Goal: Information Seeking & Learning: Learn about a topic

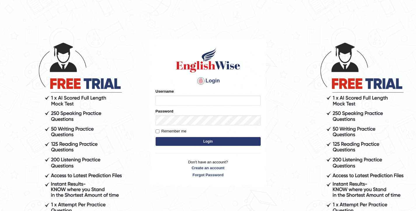
type input "elhamdavoodi"
click at [163, 142] on button "Login" at bounding box center [208, 141] width 105 height 9
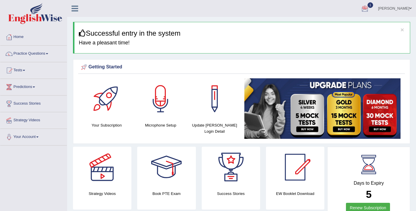
click at [369, 11] on div at bounding box center [365, 8] width 9 height 9
click at [360, 28] on span "Exam evaluated" at bounding box center [330, 29] width 78 height 5
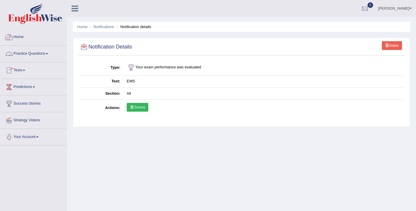
click at [18, 40] on link "Home" at bounding box center [33, 36] width 67 height 15
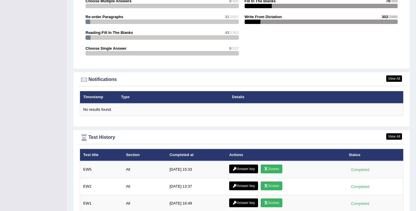
scroll to position [644, 0]
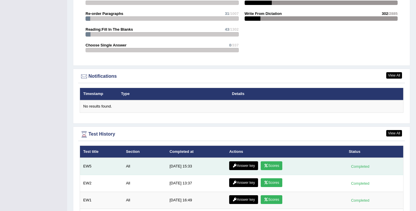
click at [268, 165] on icon at bounding box center [266, 166] width 4 height 4
click at [236, 165] on icon at bounding box center [234, 166] width 4 height 4
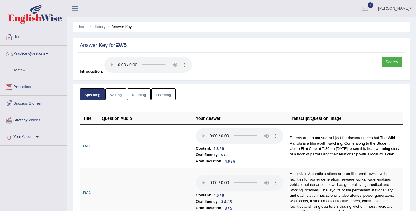
click at [118, 98] on link "Writing" at bounding box center [115, 94] width 21 height 12
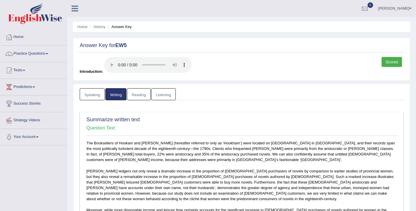
click at [144, 96] on link "Reading" at bounding box center [138, 94] width 23 height 12
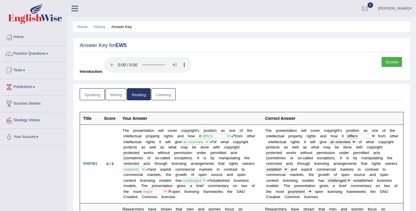
click at [163, 95] on link "Listening" at bounding box center [163, 94] width 25 height 12
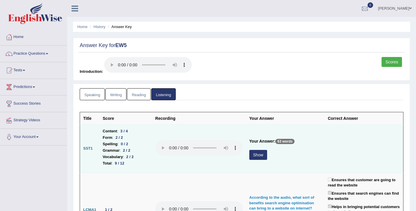
click at [261, 158] on button "Show" at bounding box center [258, 155] width 18 height 10
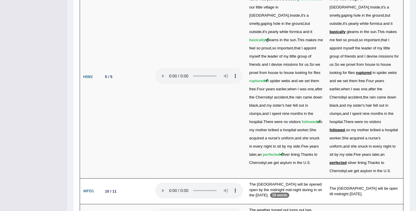
scroll to position [1404, 0]
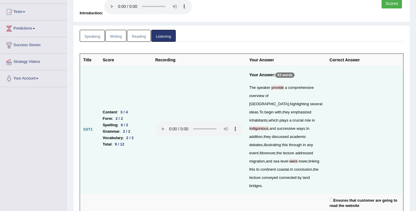
scroll to position [47, 0]
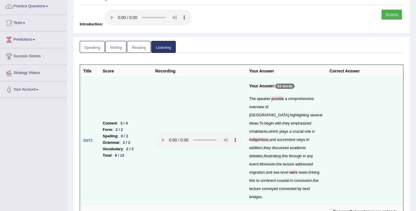
click at [134, 48] on link "Reading" at bounding box center [138, 47] width 23 height 12
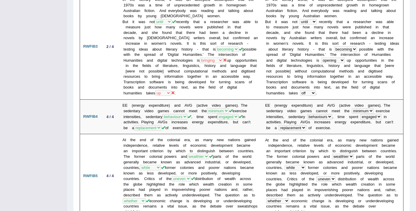
scroll to position [0, 0]
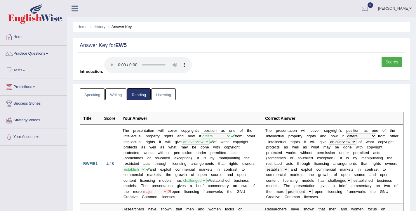
click at [108, 94] on link "Writing" at bounding box center [115, 94] width 21 height 12
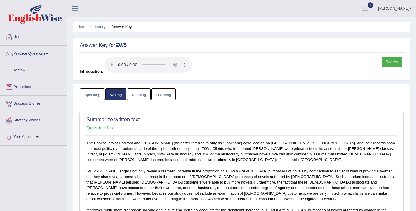
click at [98, 95] on link "Speaking" at bounding box center [92, 94] width 25 height 12
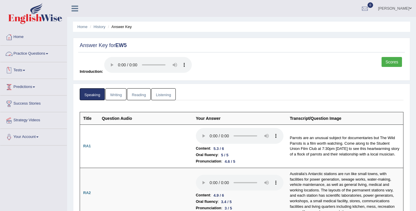
click at [45, 54] on link "Practice Questions" at bounding box center [33, 53] width 67 height 15
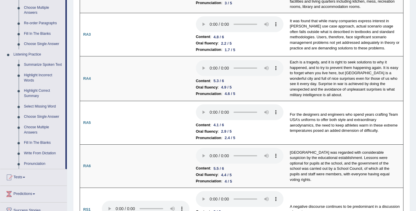
scroll to position [256, 0]
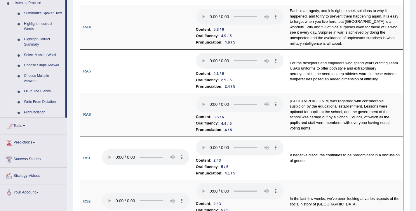
click at [37, 105] on link "Write From Dictation" at bounding box center [43, 102] width 44 height 11
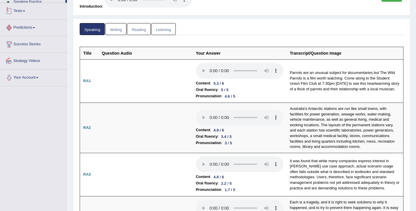
scroll to position [87, 0]
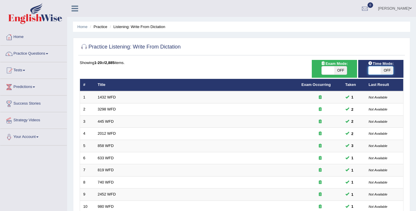
click at [380, 73] on span at bounding box center [374, 70] width 13 height 8
checkbox input "true"
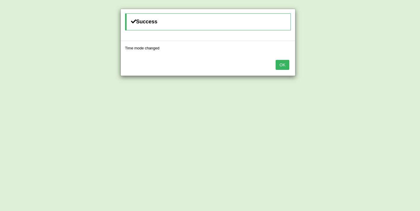
click at [284, 66] on button "OK" at bounding box center [282, 65] width 13 height 10
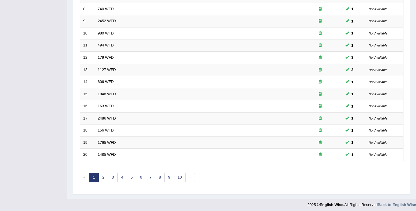
scroll to position [176, 0]
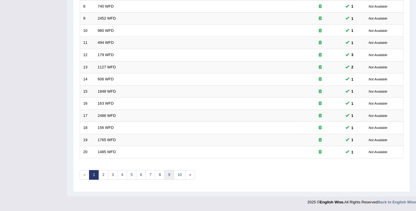
click at [168, 174] on link "9" at bounding box center [169, 175] width 10 height 10
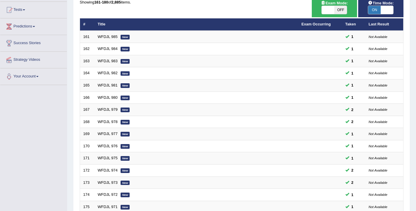
scroll to position [176, 0]
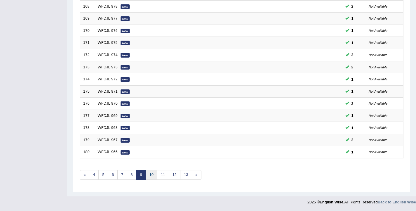
click at [153, 178] on link "10" at bounding box center [152, 175] width 12 height 10
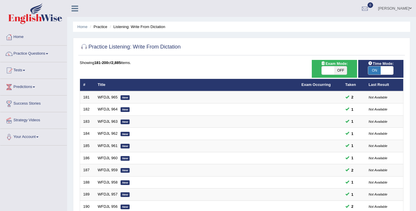
scroll to position [176, 0]
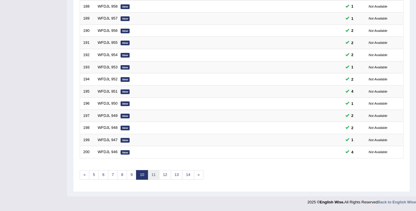
click at [153, 178] on link "11" at bounding box center [154, 175] width 12 height 10
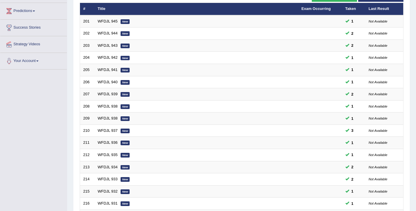
scroll to position [176, 0]
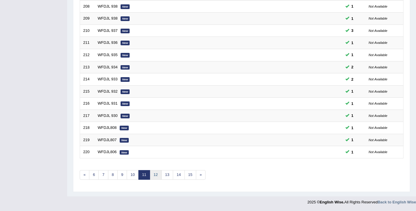
click at [154, 175] on link "12" at bounding box center [156, 175] width 12 height 10
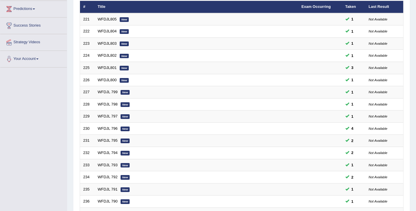
scroll to position [176, 0]
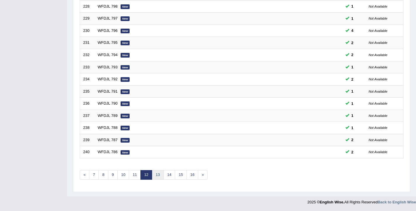
click at [156, 175] on link "13" at bounding box center [158, 175] width 12 height 10
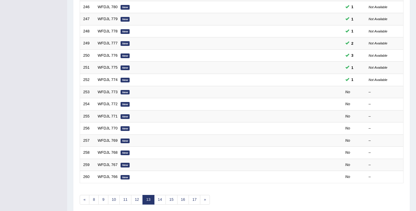
scroll to position [176, 0]
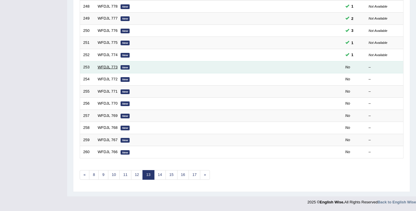
click at [109, 69] on link "WFDJL 773" at bounding box center [108, 67] width 20 height 4
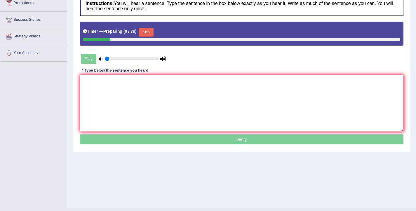
scroll to position [96, 0]
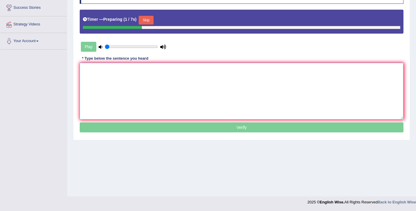
click at [147, 91] on textarea at bounding box center [242, 91] width 324 height 57
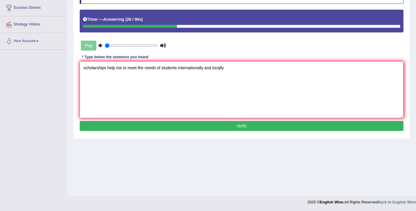
click at [86, 69] on textarea "scholarships help me to meet the needs of students internationally and locally." at bounding box center [242, 89] width 324 height 57
click at [107, 69] on textarea "Scholarships help me to meet the needs of students internationally and locally." at bounding box center [242, 89] width 324 height 57
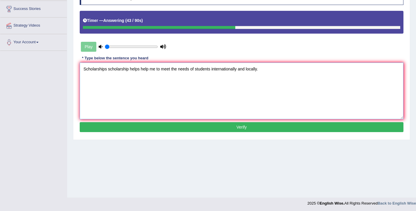
scroll to position [95, 0]
click at [170, 69] on textarea "Scholarships scholarship helps help me to meet the needs of students internatio…" at bounding box center [242, 90] width 324 height 57
click at [206, 71] on textarea "Scholarships scholarship helps help me to meet meeting the needs of students in…" at bounding box center [242, 90] width 324 height 57
drag, startPoint x: 284, startPoint y: 70, endPoint x: 288, endPoint y: 69, distance: 4.3
click at [284, 70] on textarea "Scholarships scholarship helps help me to meet meeting the needs need of studen…" at bounding box center [242, 90] width 324 height 57
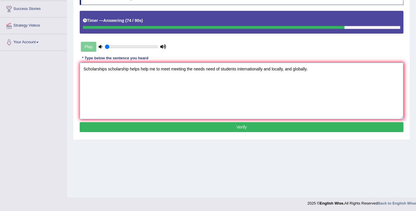
type textarea "Scholarships scholarship helps help me to meet meeting the needs need of studen…"
click at [229, 130] on button "Verify" at bounding box center [242, 127] width 324 height 10
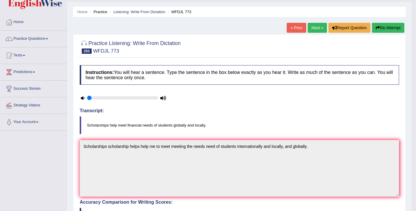
scroll to position [0, 0]
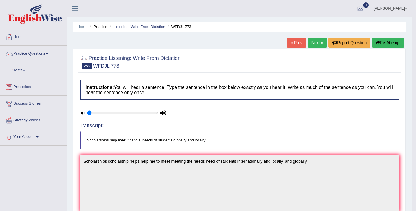
click at [391, 45] on button "Re-Attempt" at bounding box center [388, 43] width 32 height 10
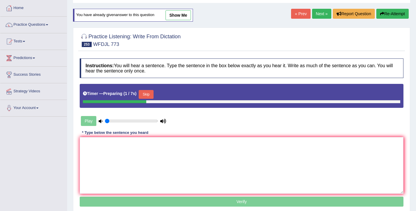
scroll to position [41, 0]
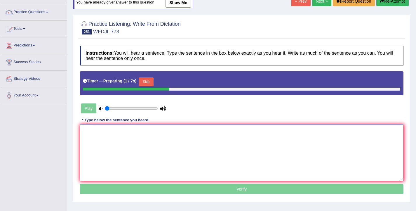
click at [124, 152] on textarea at bounding box center [242, 152] width 324 height 57
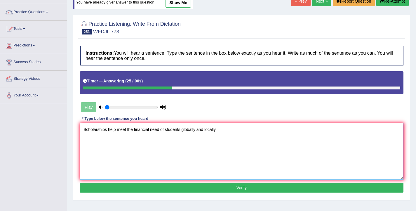
click at [161, 130] on textarea "Scholarships help meet the financial need of students globally and locally." at bounding box center [242, 151] width 324 height 57
type textarea "Scholarships help meet the financial need needs of students globally and locall…"
click at [253, 186] on button "Verify" at bounding box center [242, 187] width 324 height 10
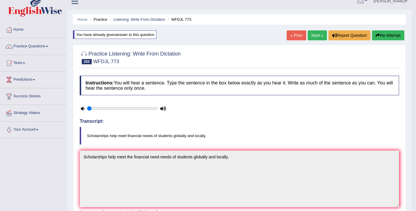
scroll to position [0, 0]
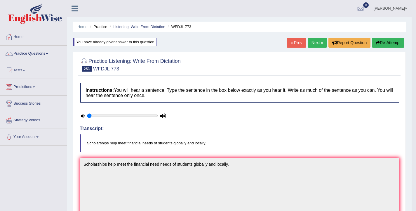
click at [311, 43] on link "Next »" at bounding box center [317, 43] width 19 height 10
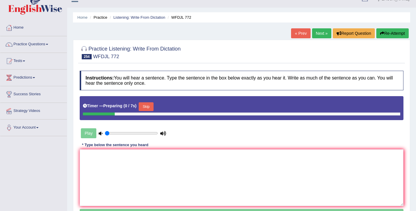
scroll to position [10, 0]
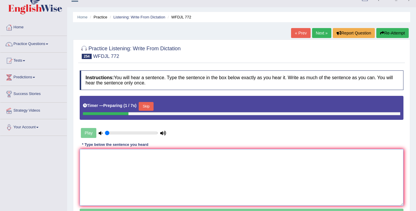
click at [199, 172] on textarea at bounding box center [242, 177] width 324 height 57
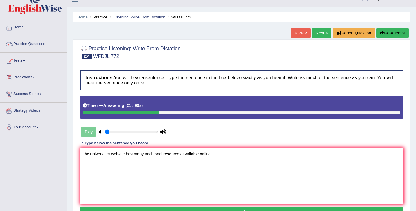
click at [86, 155] on textarea "the universitirs website has many additional resources available online." at bounding box center [242, 175] width 324 height 57
drag, startPoint x: 111, startPoint y: 154, endPoint x: 92, endPoint y: 155, distance: 19.0
click at [92, 155] on textarea "The universitirs website has many additional resources available online." at bounding box center [242, 175] width 324 height 57
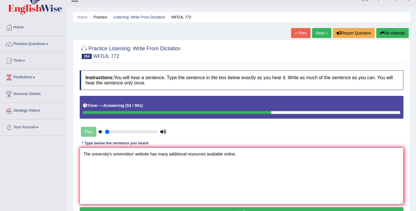
click at [149, 153] on textarea "The university's universities' website has many additional resources available …" at bounding box center [242, 175] width 324 height 57
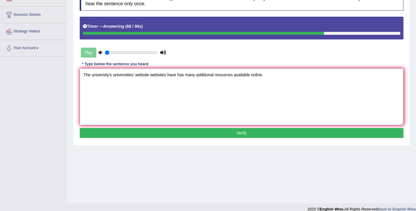
scroll to position [96, 0]
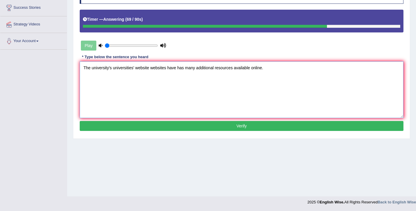
type textarea "The university's universities' website websites have has many additional resour…"
click at [243, 128] on button "Verify" at bounding box center [242, 126] width 324 height 10
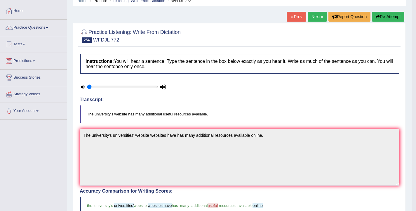
scroll to position [26, 0]
click at [382, 17] on button "Re-Attempt" at bounding box center [388, 17] width 32 height 10
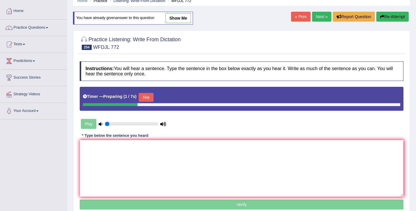
click at [149, 98] on button "Skip" at bounding box center [146, 97] width 15 height 9
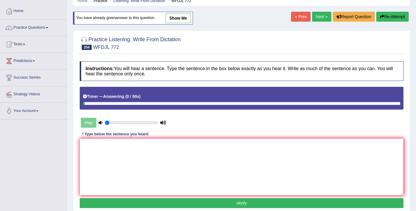
click at [317, 19] on link "Next »" at bounding box center [321, 17] width 19 height 10
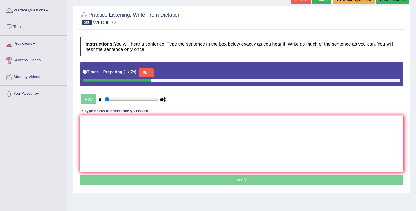
scroll to position [48, 0]
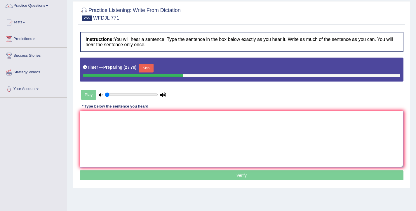
click at [194, 143] on textarea at bounding box center [242, 139] width 324 height 57
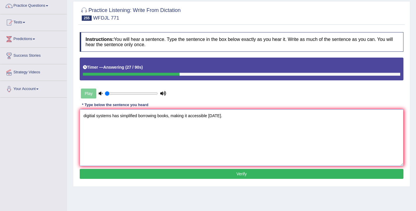
click at [86, 116] on textarea "digitial systems has simplified borrowing books, making it accessible today." at bounding box center [242, 137] width 324 height 57
click at [111, 117] on textarea "Digitial systems has simplified borrowing books, making it accessible today." at bounding box center [242, 137] width 324 height 57
type textarea "Digitial systems system have has simplified borrowing books, making it accessib…"
click at [240, 173] on button "Verify" at bounding box center [242, 174] width 324 height 10
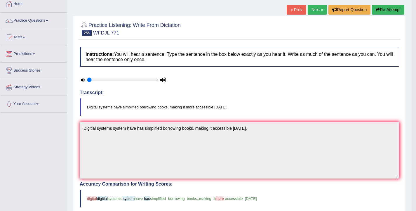
scroll to position [33, 0]
click at [317, 12] on link "Next »" at bounding box center [317, 10] width 19 height 10
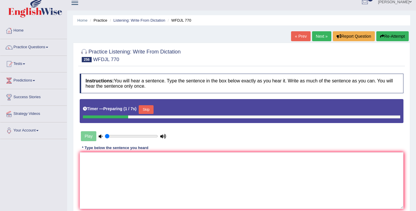
scroll to position [6, 0]
click at [186, 171] on textarea at bounding box center [242, 180] width 324 height 57
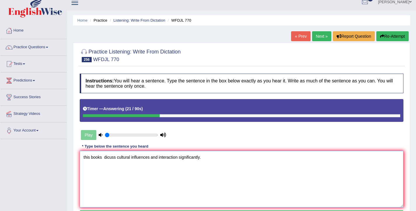
click at [85, 157] on textarea "this books dicuss cultural influences and interaction significantly." at bounding box center [242, 179] width 324 height 57
click at [90, 156] on textarea "This books dicuss cultural influences and interaction significantly." at bounding box center [242, 179] width 324 height 57
click at [91, 159] on textarea "This books dicuss cultural influences and interaction significantly." at bounding box center [242, 179] width 324 height 57
drag, startPoint x: 140, startPoint y: 157, endPoint x: 129, endPoint y: 157, distance: 11.4
click at [129, 157] on textarea "This These book books dicuss cultural influences and interaction significantly." at bounding box center [242, 179] width 324 height 57
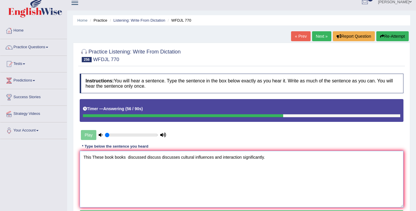
click at [243, 158] on textarea "This These book books discussed discuss discusses cultural influences and inter…" at bounding box center [242, 179] width 324 height 57
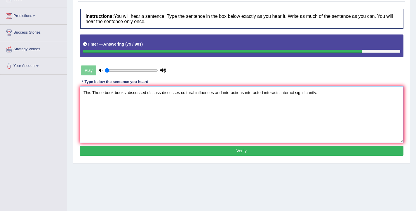
scroll to position [96, 0]
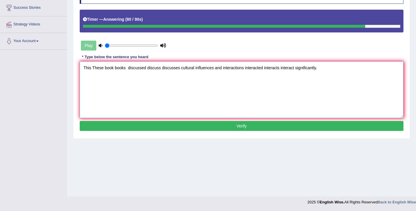
type textarea "This These book books discussed discuss discusses cultural influences and inter…"
click at [244, 128] on button "Verify" at bounding box center [242, 126] width 324 height 10
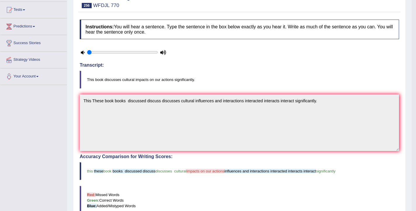
scroll to position [0, 0]
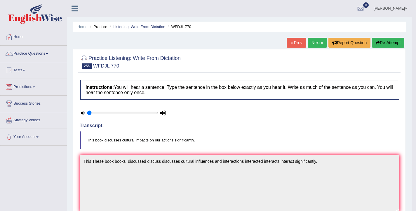
click at [392, 44] on button "Re-Attempt" at bounding box center [388, 43] width 32 height 10
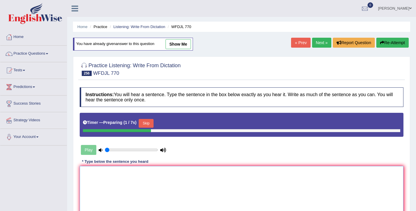
click at [163, 182] on textarea at bounding box center [242, 194] width 324 height 57
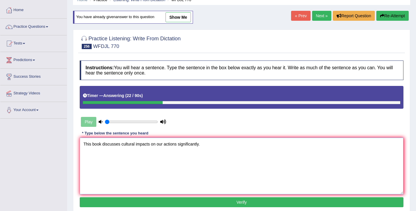
scroll to position [30, 0]
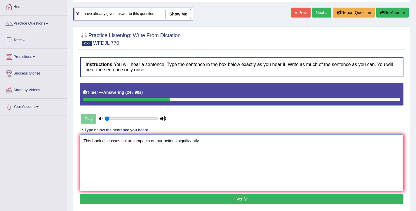
type textarea "This book discusses cultural impacts on our actions significantly."
click at [147, 201] on button "Verify" at bounding box center [242, 199] width 324 height 10
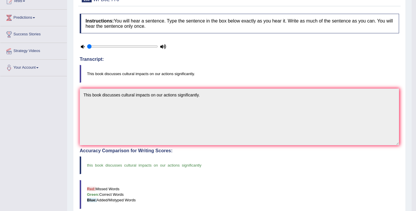
scroll to position [0, 0]
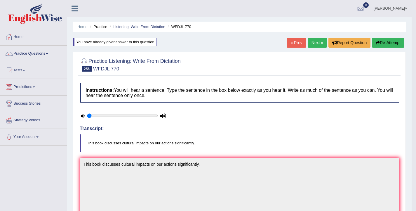
click at [312, 46] on link "Next »" at bounding box center [317, 43] width 19 height 10
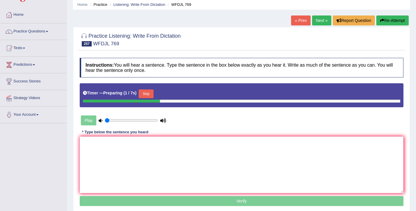
scroll to position [29, 0]
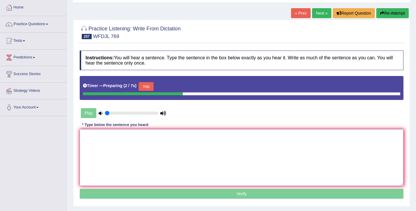
click at [204, 146] on textarea at bounding box center [242, 157] width 324 height 57
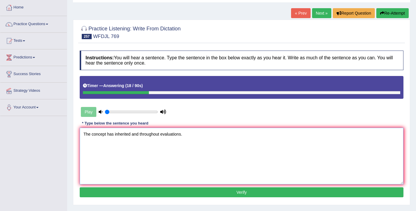
type textarea "The concept has inherited and throughout evaluations."
click at [242, 193] on button "Verify" at bounding box center [242, 192] width 324 height 10
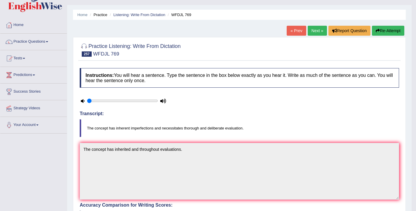
scroll to position [11, 0]
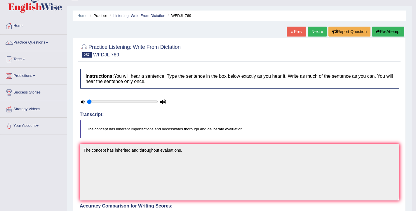
click at [392, 33] on button "Re-Attempt" at bounding box center [388, 32] width 32 height 10
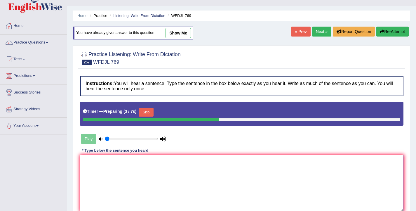
click at [150, 162] on textarea at bounding box center [242, 183] width 324 height 57
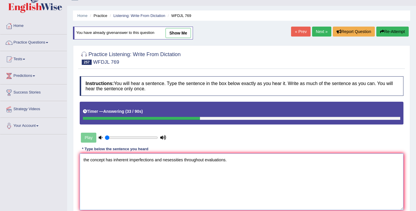
click at [85, 161] on textarea "the concept has inherent imperfections and nesessities throughout evaluations." at bounding box center [242, 181] width 324 height 57
drag, startPoint x: 184, startPoint y: 161, endPoint x: 166, endPoint y: 162, distance: 18.7
click at [166, 162] on textarea "The concept has inherent imperfections and nesessities throughout evaluations." at bounding box center [242, 181] width 324 height 57
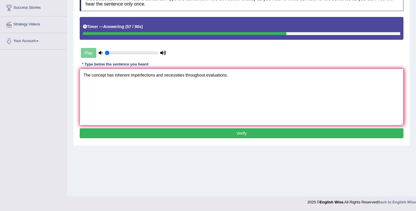
type textarea "The concept has inherent imperfections and necessities throughout evaluations."
click at [143, 133] on button "Verify" at bounding box center [242, 133] width 324 height 10
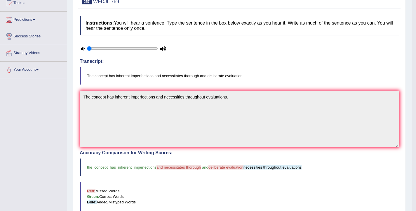
scroll to position [0, 0]
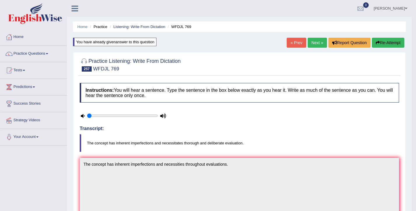
click at [377, 46] on button "Re-Attempt" at bounding box center [388, 43] width 32 height 10
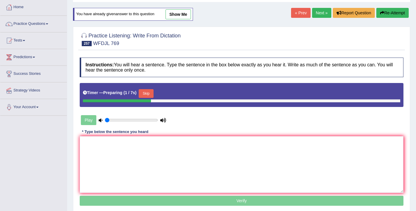
scroll to position [39, 0]
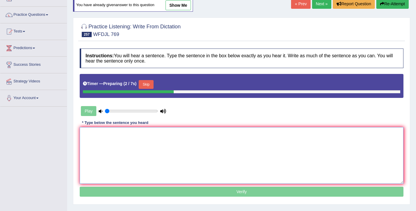
click at [145, 154] on textarea at bounding box center [242, 155] width 324 height 57
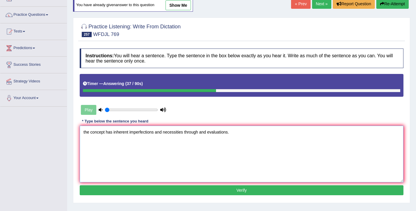
drag, startPoint x: 89, startPoint y: 133, endPoint x: 80, endPoint y: 134, distance: 8.6
click at [80, 134] on textarea "the concept has inherent imperfections and necessities through and evaluations." at bounding box center [242, 154] width 324 height 57
click at [180, 132] on textarea "This concept has inherent imperfections and necessities through and evaluations." at bounding box center [242, 154] width 324 height 57
drag, startPoint x: 184, startPoint y: 132, endPoint x: 179, endPoint y: 133, distance: 5.3
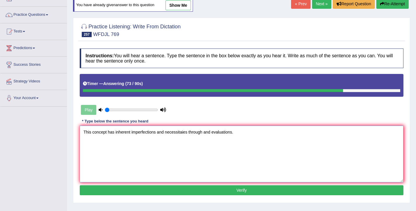
click at [179, 133] on textarea "This concept has inherent imperfections and necessitaies through and evaluation…" at bounding box center [242, 154] width 324 height 57
click at [216, 130] on textarea "This concept has inherent imperfections and necessatise es through and evaluati…" at bounding box center [242, 154] width 324 height 57
type textarea "This concept has inherent imperfections and necessatise es through and delibera…"
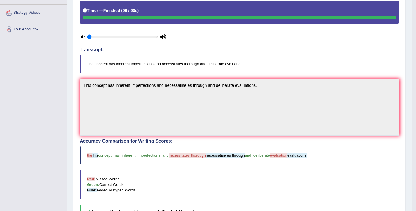
scroll to position [25, 0]
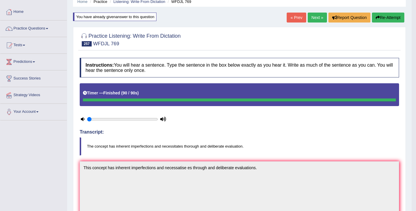
click at [395, 20] on button "Re-Attempt" at bounding box center [388, 18] width 32 height 10
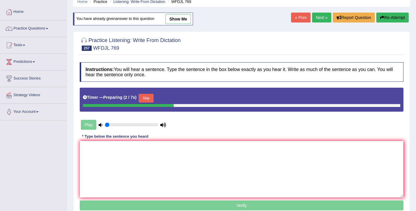
click at [145, 99] on button "Skip" at bounding box center [146, 98] width 15 height 9
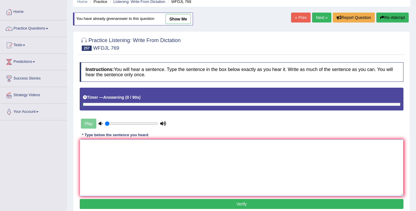
click at [150, 149] on textarea at bounding box center [242, 167] width 324 height 57
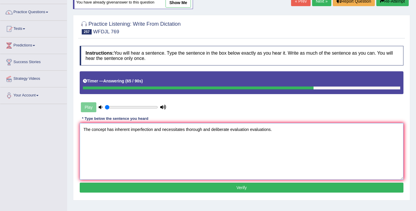
scroll to position [42, 0]
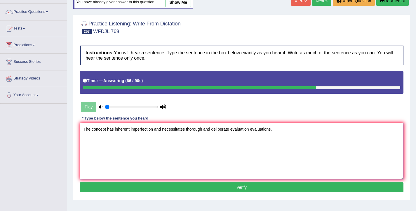
type textarea "The concept has inherent imperfection and necessitates thorough and deliberate …"
click at [195, 191] on button "Verify" at bounding box center [242, 187] width 324 height 10
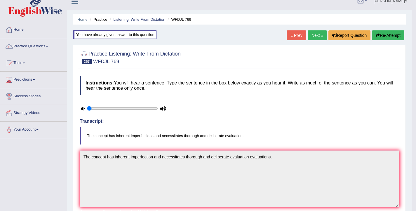
scroll to position [0, 0]
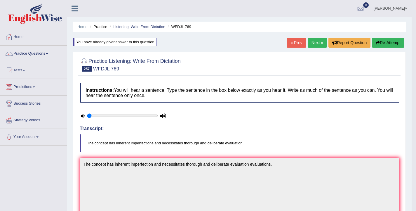
click at [314, 40] on link "Next »" at bounding box center [317, 43] width 19 height 10
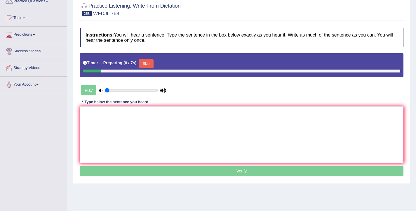
scroll to position [52, 0]
click at [203, 133] on textarea at bounding box center [242, 134] width 324 height 57
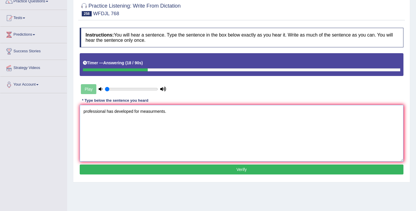
click at [84, 112] on textarea "professional has developed for measurments." at bounding box center [242, 133] width 324 height 57
click at [106, 111] on textarea "Professional has developed for measurments." at bounding box center [242, 133] width 324 height 57
click at [169, 112] on textarea "Professional Professionals have has developed for measurments." at bounding box center [242, 133] width 324 height 57
type textarea "Professional Professionals have has developed and for measurments."
click at [200, 172] on button "Verify" at bounding box center [242, 169] width 324 height 10
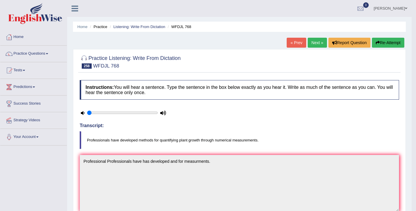
scroll to position [0, 0]
click at [396, 45] on button "Re-Attempt" at bounding box center [388, 43] width 32 height 10
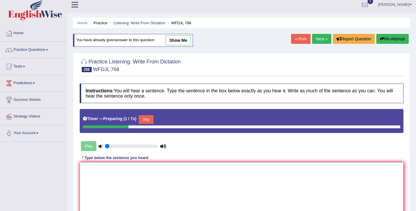
click at [223, 168] on textarea at bounding box center [242, 190] width 324 height 57
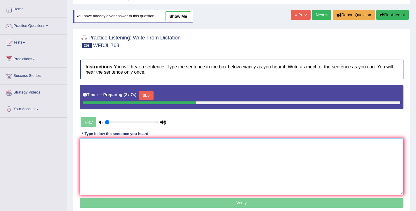
scroll to position [28, 0]
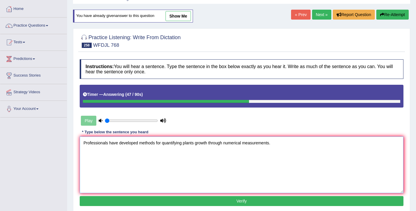
click at [140, 144] on textarea "Professionals have developed methods for quantifying plants growth through nume…" at bounding box center [242, 164] width 324 height 57
click at [214, 144] on textarea "Professionals have developed a method methods for quantifying plants growth thr…" at bounding box center [242, 164] width 324 height 57
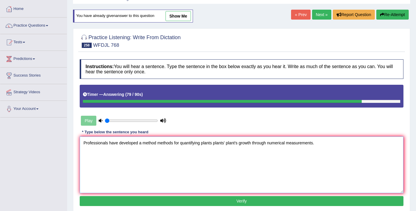
click at [289, 144] on textarea "Professionals have developed a method methods for quantifying plants plants' pl…" at bounding box center [242, 164] width 324 height 57
click at [269, 143] on textarea "Professionals have developed a method methods for quantifying plants plants' pl…" at bounding box center [242, 164] width 324 height 57
type textarea "Professionals have developed a method methods for quantifying plants plants' pl…"
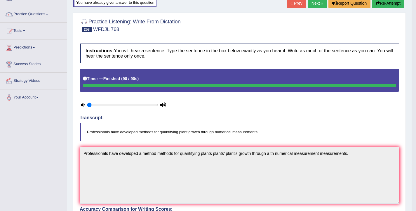
scroll to position [0, 0]
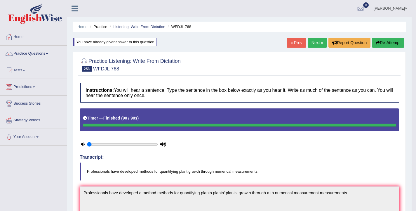
click at [396, 45] on button "Re-Attempt" at bounding box center [388, 43] width 32 height 10
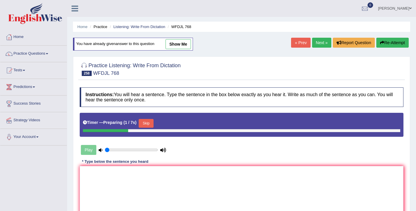
click at [148, 126] on button "Skip" at bounding box center [146, 123] width 15 height 9
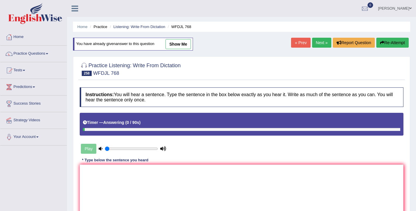
click at [302, 45] on link "« Prev" at bounding box center [300, 43] width 19 height 10
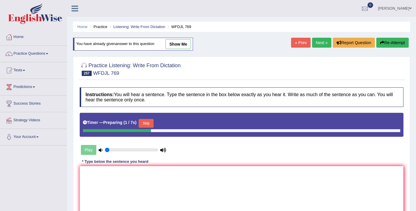
click at [151, 123] on button "Skip" at bounding box center [146, 123] width 15 height 9
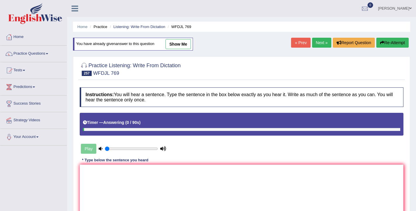
click at [319, 46] on link "Next »" at bounding box center [321, 43] width 19 height 10
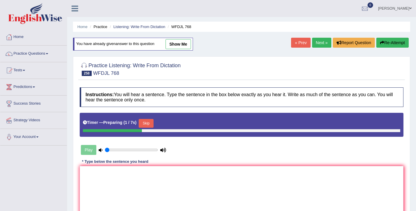
click at [149, 123] on button "Skip" at bounding box center [146, 123] width 15 height 9
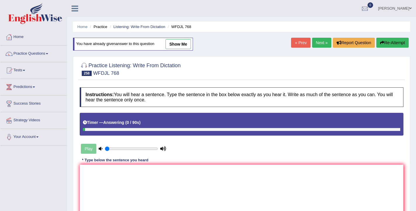
click at [316, 46] on link "Next »" at bounding box center [321, 43] width 19 height 10
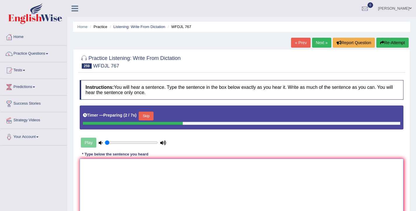
click at [202, 167] on textarea at bounding box center [242, 187] width 324 height 57
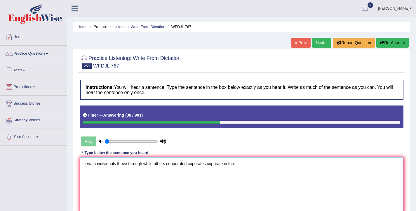
click at [85, 164] on textarea "certain individuals thrive through while others cooporated coporates coporate i…" at bounding box center [242, 185] width 324 height 57
click at [128, 164] on textarea "Certain individuals thrive through while others cooporated coporates coporate i…" at bounding box center [242, 185] width 324 height 57
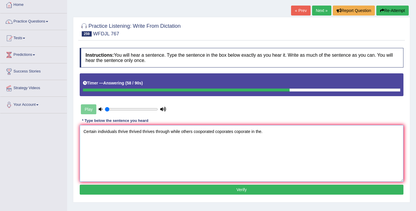
scroll to position [33, 0]
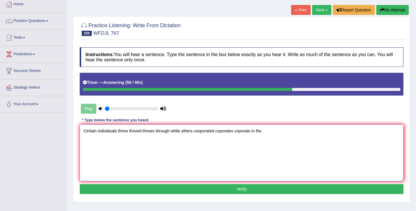
type textarea "Certain individuals thrive thrived thrives through while others cooporated copo…"
click at [236, 187] on button "Verify" at bounding box center [242, 189] width 324 height 10
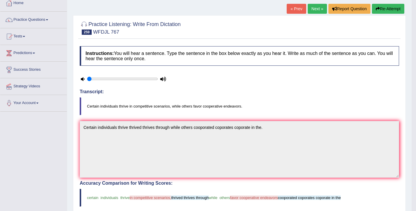
scroll to position [28, 0]
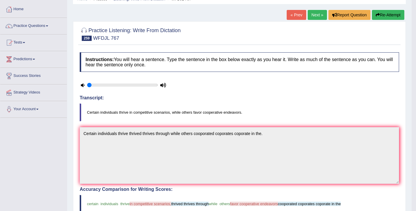
click at [385, 15] on button "Re-Attempt" at bounding box center [388, 15] width 32 height 10
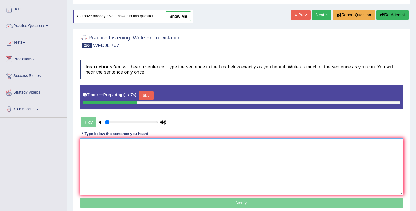
click at [146, 156] on textarea at bounding box center [242, 166] width 324 height 57
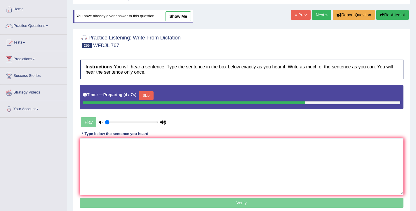
click at [149, 98] on button "Skip" at bounding box center [146, 95] width 15 height 9
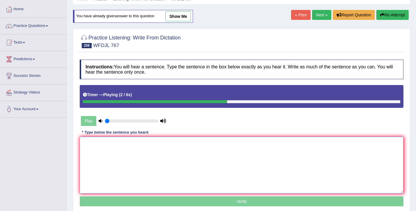
click at [119, 143] on textarea at bounding box center [242, 165] width 324 height 57
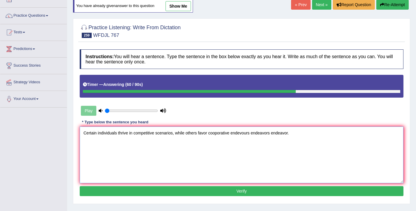
scroll to position [38, 0]
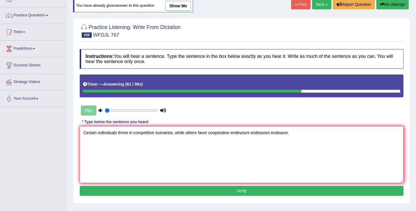
type textarea "Certain individuals thrive in competitive scenarios, while others favor coopora…"
click at [248, 190] on button "Verify" at bounding box center [242, 191] width 324 height 10
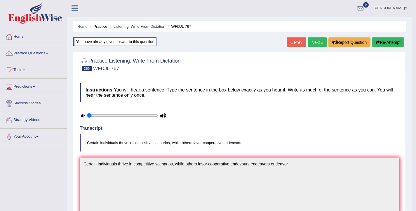
scroll to position [1, 0]
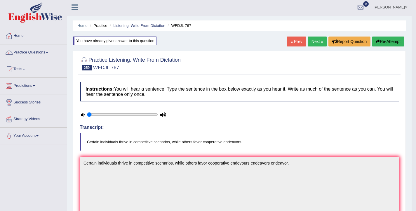
click at [392, 40] on button "Re-Attempt" at bounding box center [388, 41] width 32 height 10
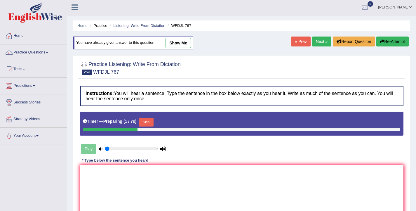
click at [145, 118] on button "Skip" at bounding box center [146, 122] width 15 height 9
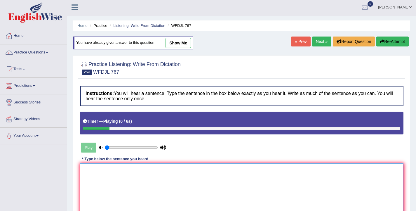
click at [150, 175] on textarea at bounding box center [242, 191] width 324 height 57
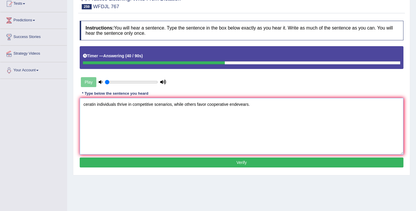
scroll to position [82, 0]
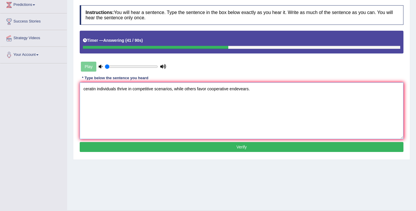
type textarea "ceratin individuals thrive in competitive scenarios, while others favor coopera…"
click at [239, 147] on button "Verify" at bounding box center [242, 147] width 324 height 10
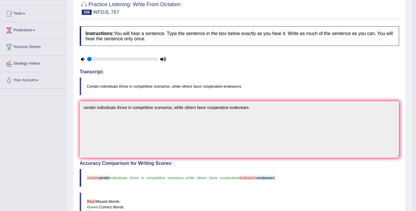
scroll to position [0, 0]
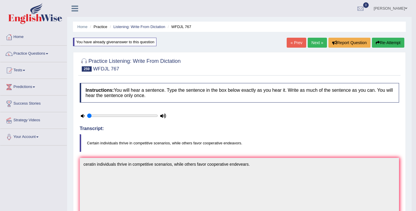
click at [309, 41] on link "Next »" at bounding box center [317, 43] width 19 height 10
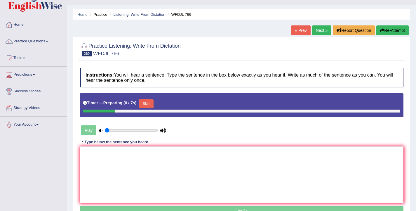
scroll to position [13, 0]
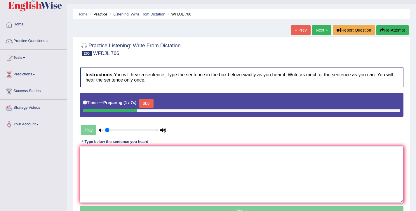
click at [255, 179] on textarea at bounding box center [242, 174] width 324 height 57
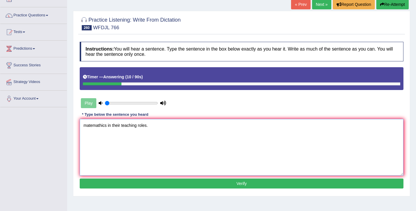
scroll to position [39, 0]
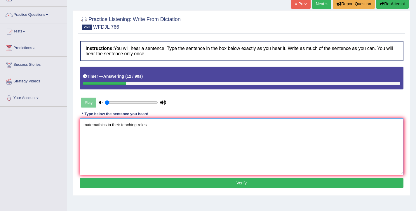
type textarea "matemathics in their teaching roles."
click at [247, 180] on button "Verify" at bounding box center [242, 183] width 324 height 10
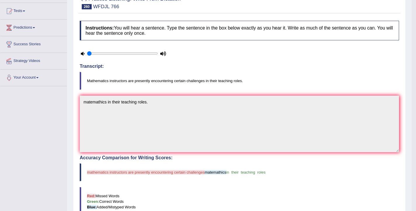
scroll to position [32, 0]
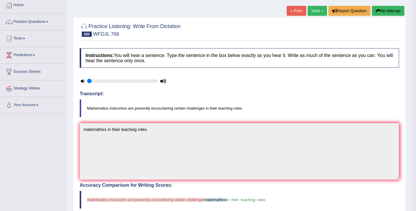
click at [387, 9] on button "Re-Attempt" at bounding box center [388, 11] width 32 height 10
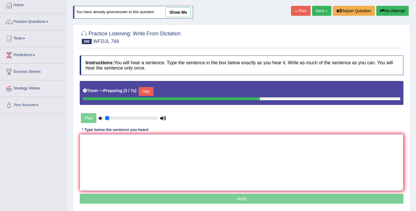
click at [205, 157] on textarea at bounding box center [242, 162] width 324 height 57
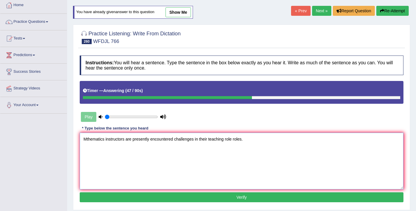
type textarea "Mthematics instructors are presently encountered challenges in their teaching r…"
click at [233, 197] on button "Verify" at bounding box center [242, 197] width 324 height 10
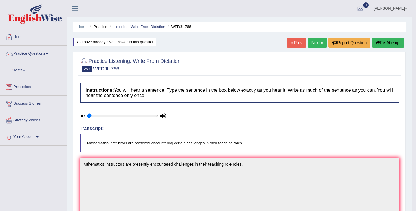
click at [373, 41] on button "Re-Attempt" at bounding box center [388, 43] width 32 height 10
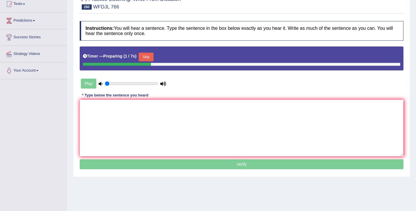
scroll to position [70, 0]
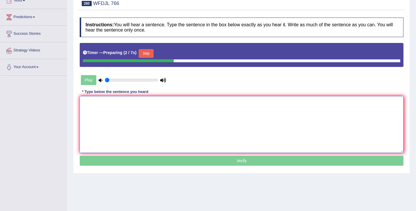
click at [133, 107] on textarea at bounding box center [242, 124] width 324 height 57
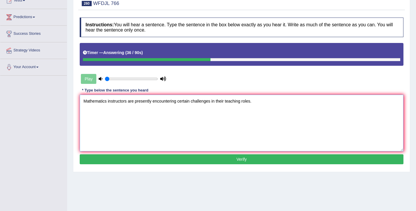
type textarea "Mathematics instructors are presently encountering certain challenges in their …"
click at [241, 158] on button "Verify" at bounding box center [242, 159] width 324 height 10
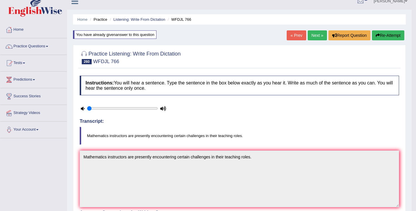
scroll to position [4, 0]
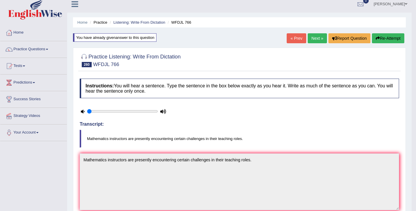
click at [287, 38] on link "« Prev" at bounding box center [296, 38] width 19 height 10
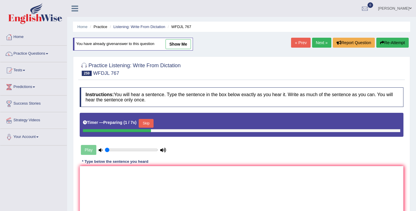
click at [153, 122] on button "Skip" at bounding box center [146, 123] width 15 height 9
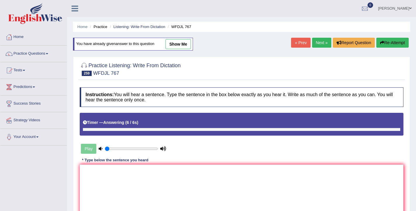
click at [295, 43] on link "« Prev" at bounding box center [300, 43] width 19 height 10
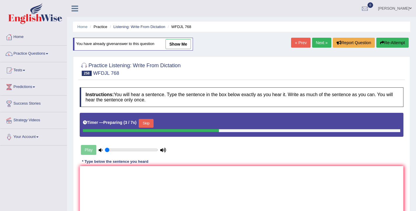
click at [152, 125] on button "Skip" at bounding box center [146, 123] width 15 height 9
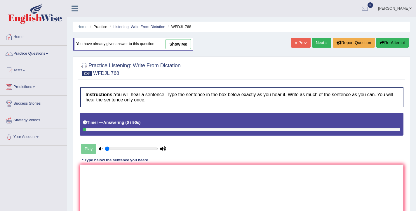
click at [292, 43] on link "« Prev" at bounding box center [300, 43] width 19 height 10
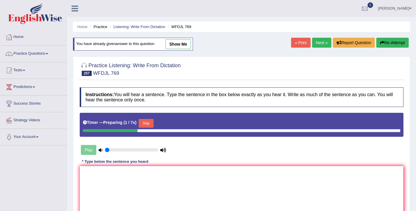
click at [312, 41] on link "Next »" at bounding box center [321, 43] width 19 height 10
click at [149, 124] on button "Skip" at bounding box center [146, 123] width 15 height 9
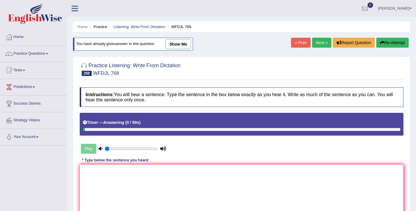
click at [296, 42] on link "« Prev" at bounding box center [300, 43] width 19 height 10
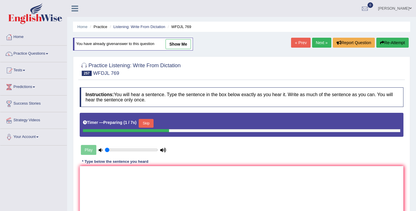
click at [153, 123] on button "Skip" at bounding box center [146, 123] width 15 height 9
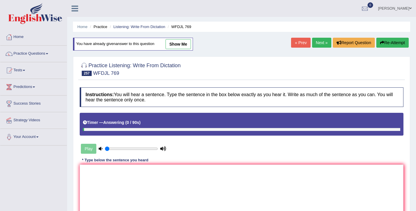
click at [297, 43] on link "« Prev" at bounding box center [300, 43] width 19 height 10
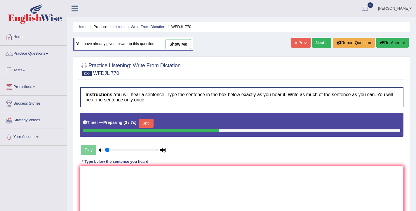
click at [151, 124] on button "Skip" at bounding box center [146, 123] width 15 height 9
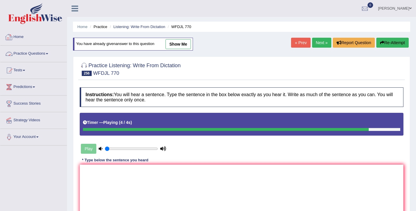
click at [22, 40] on link "Home" at bounding box center [33, 36] width 67 height 15
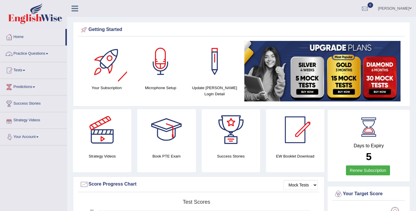
click at [48, 52] on link "Practice Questions" at bounding box center [33, 53] width 67 height 15
